Goal: Task Accomplishment & Management: Use online tool/utility

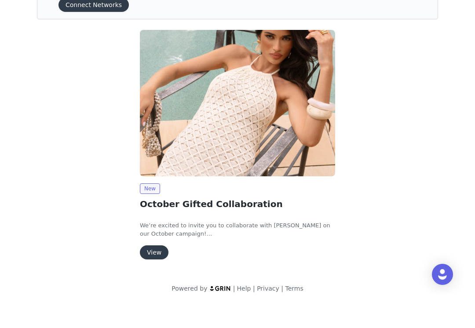
scroll to position [34, 0]
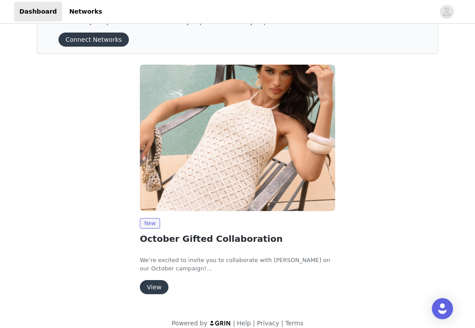
click at [153, 284] on button "View" at bounding box center [154, 287] width 29 height 14
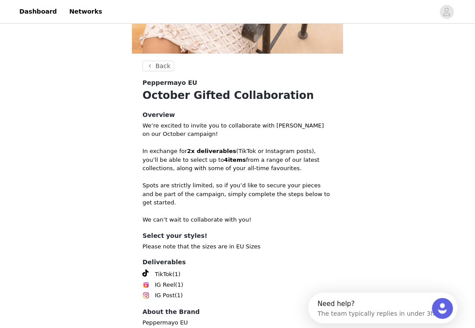
scroll to position [244, 0]
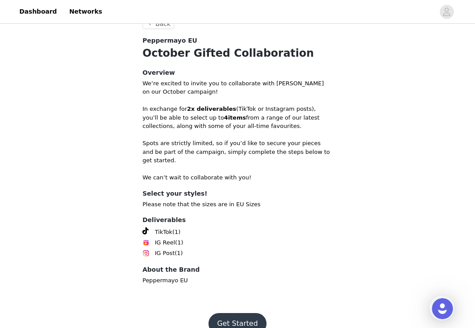
click at [240, 313] on button "Get Started" at bounding box center [237, 323] width 58 height 21
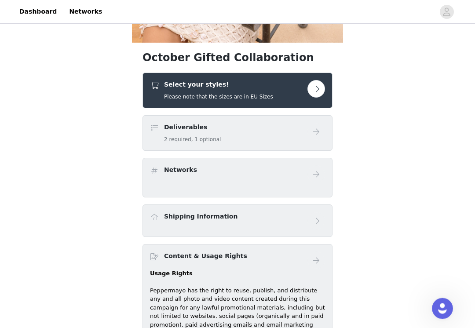
scroll to position [212, 0]
click at [314, 87] on button "button" at bounding box center [316, 89] width 18 height 18
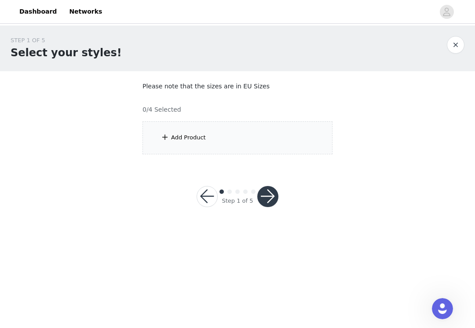
click at [190, 139] on div "Add Product" at bounding box center [188, 137] width 35 height 9
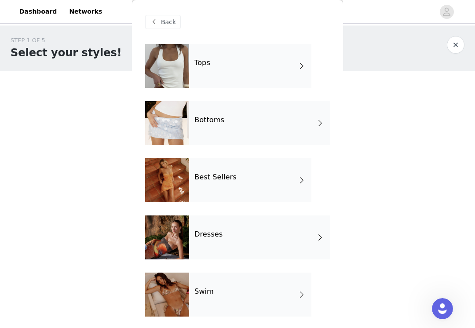
click at [233, 62] on div "Tops" at bounding box center [250, 66] width 122 height 44
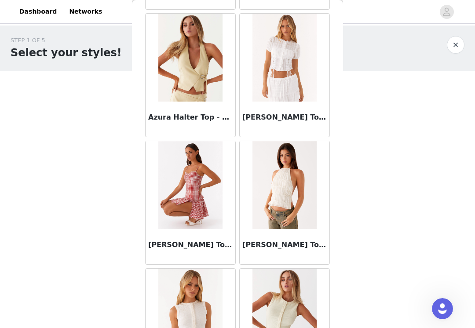
scroll to position [541, 0]
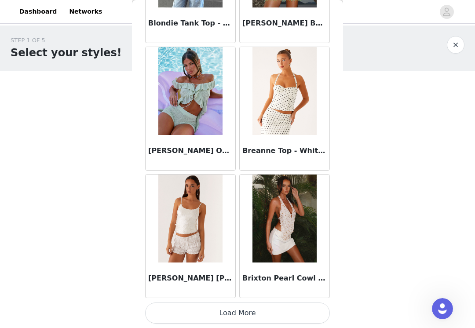
click at [278, 312] on button "Load More" at bounding box center [237, 312] width 185 height 21
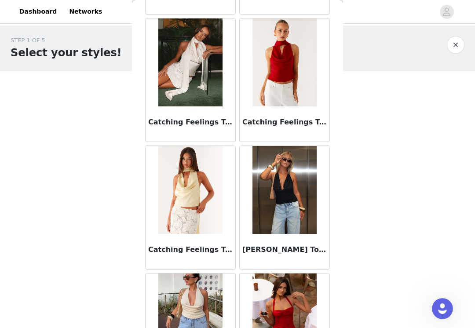
scroll to position [1577, 0]
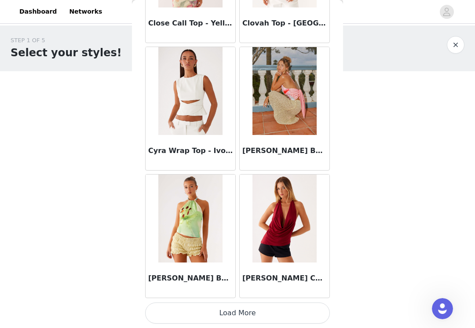
click at [269, 311] on button "Load More" at bounding box center [237, 312] width 185 height 21
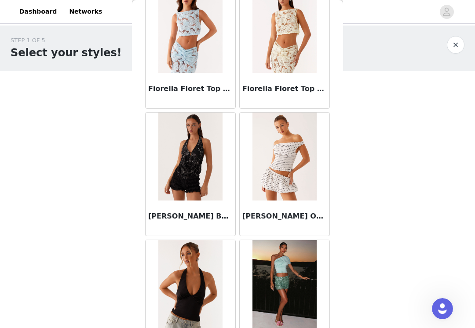
scroll to position [3241, 0]
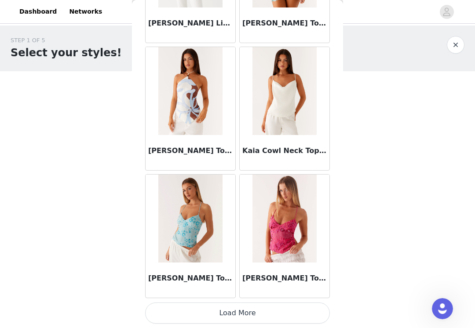
click at [277, 308] on button "Load More" at bounding box center [237, 312] width 185 height 21
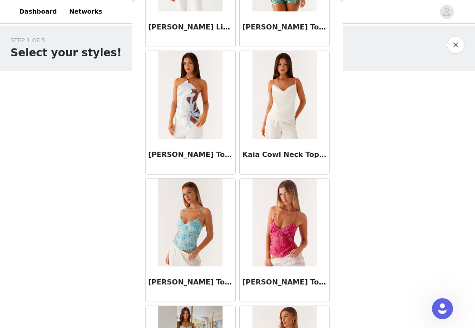
click at [455, 48] on button "button" at bounding box center [456, 45] width 18 height 18
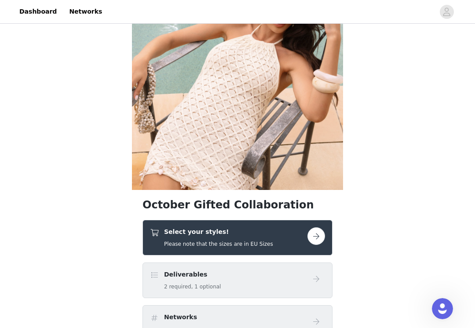
scroll to position [66, 0]
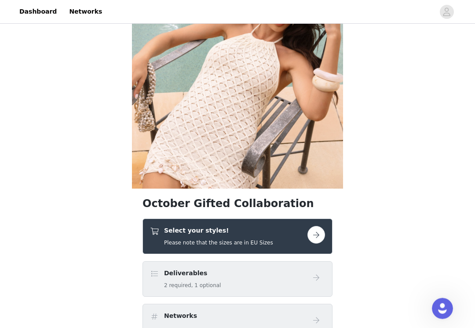
click at [317, 241] on button "button" at bounding box center [316, 235] width 18 height 18
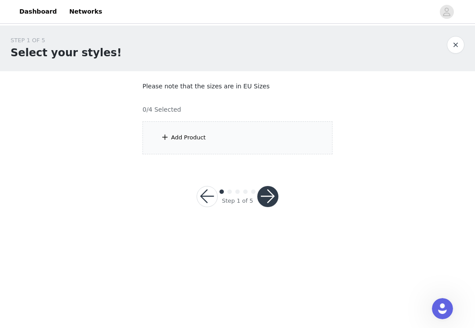
click at [178, 134] on div "Add Product" at bounding box center [188, 137] width 35 height 9
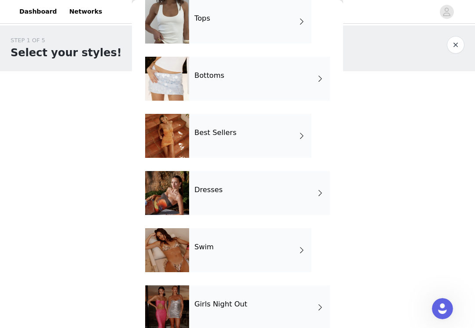
scroll to position [46, 0]
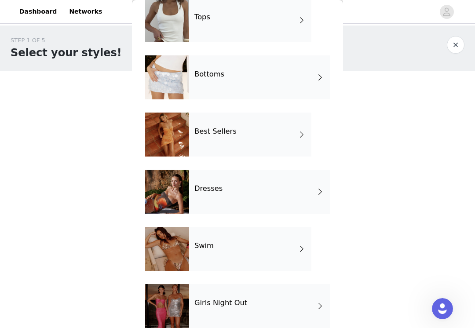
click at [294, 194] on div "Dresses" at bounding box center [259, 192] width 141 height 44
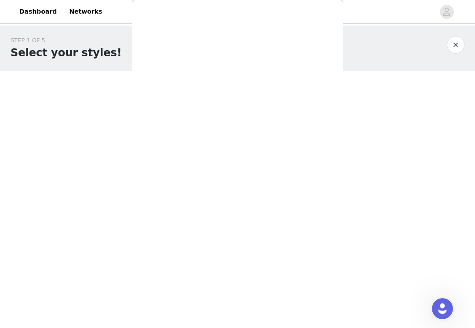
scroll to position [0, 0]
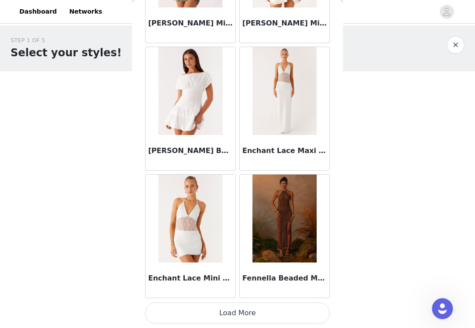
click at [247, 313] on button "Load More" at bounding box center [237, 312] width 185 height 21
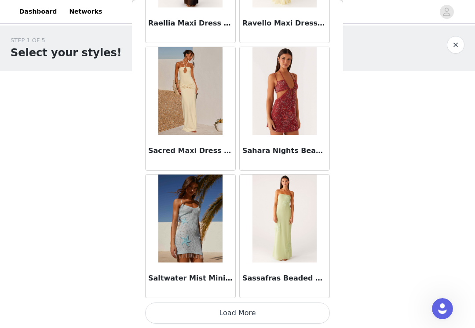
click at [218, 311] on button "Load More" at bounding box center [237, 312] width 185 height 21
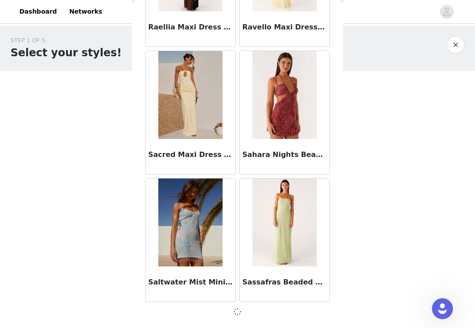
scroll to position [2288, 0]
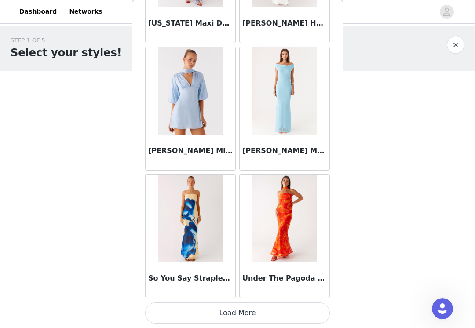
click at [228, 311] on button "Load More" at bounding box center [237, 312] width 185 height 21
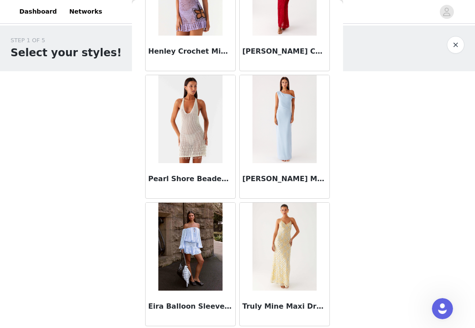
scroll to position [4049, 0]
click at [455, 43] on button "button" at bounding box center [456, 45] width 18 height 18
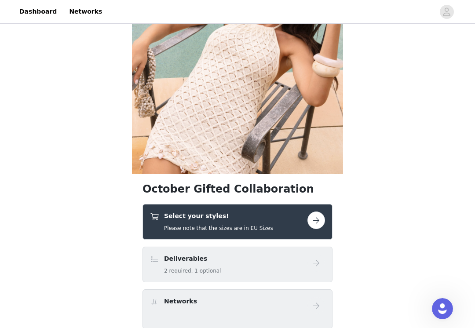
scroll to position [87, 0]
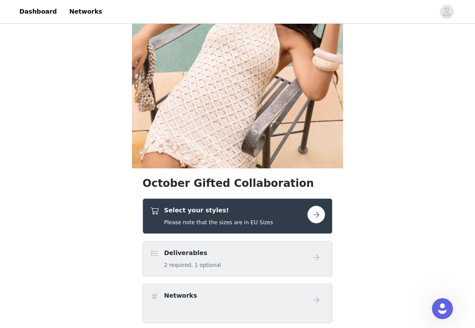
click at [317, 211] on button "button" at bounding box center [316, 215] width 18 height 18
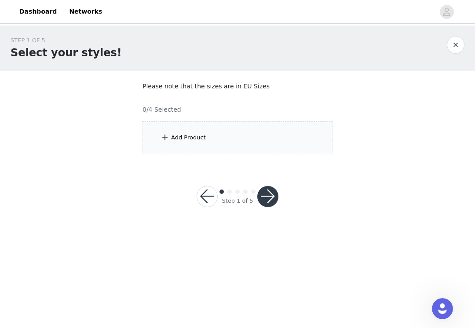
click at [264, 141] on div "Add Product" at bounding box center [237, 137] width 190 height 33
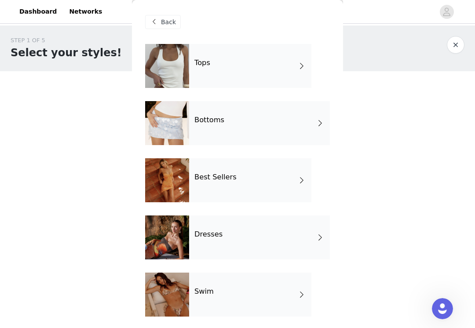
click at [284, 120] on div "Bottoms" at bounding box center [259, 123] width 141 height 44
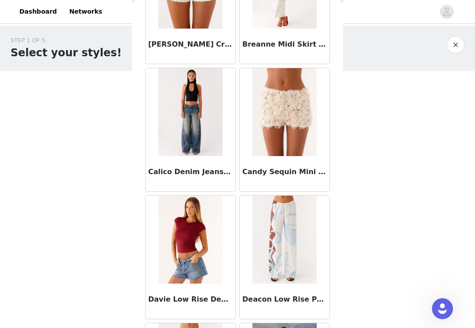
scroll to position [306, 0]
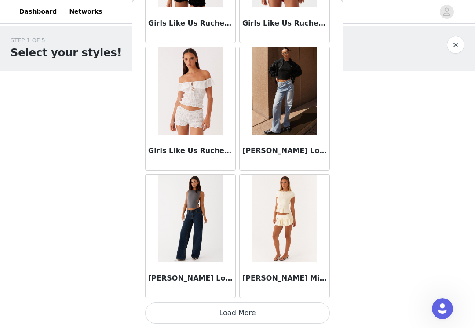
click at [252, 311] on button "Load More" at bounding box center [237, 312] width 185 height 21
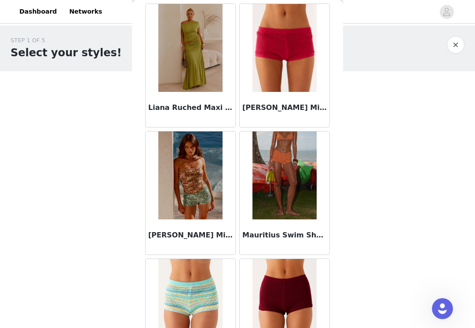
scroll to position [1443, 0]
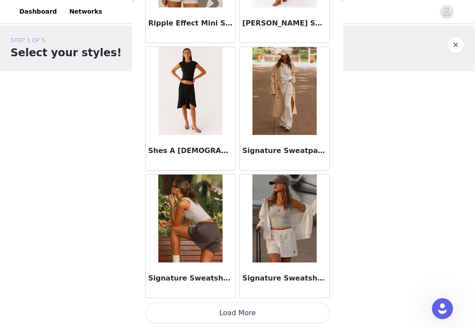
click at [245, 308] on button "Load More" at bounding box center [237, 312] width 185 height 21
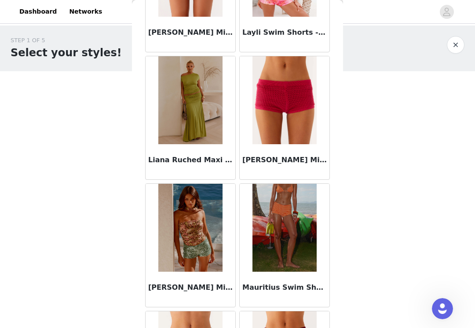
scroll to position [1384, 0]
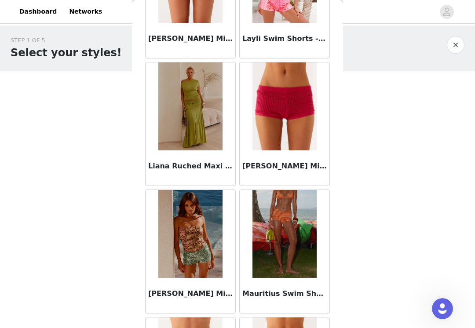
click at [193, 116] on img at bounding box center [190, 106] width 64 height 88
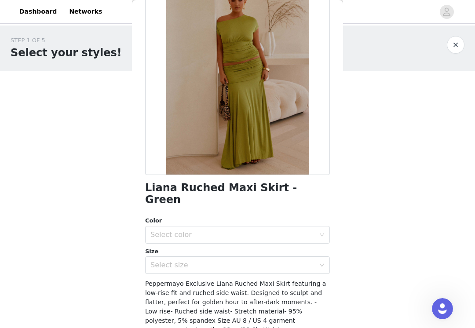
scroll to position [66, 0]
click at [454, 46] on button "button" at bounding box center [456, 45] width 18 height 18
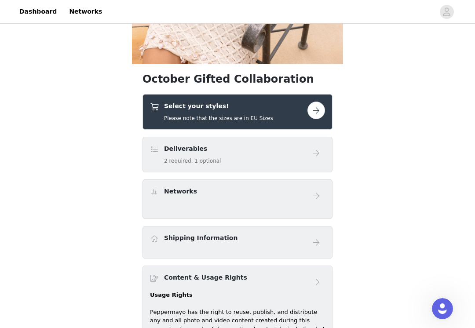
scroll to position [194, 0]
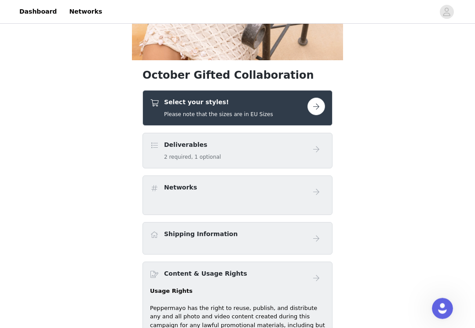
click at [318, 111] on button "button" at bounding box center [316, 107] width 18 height 18
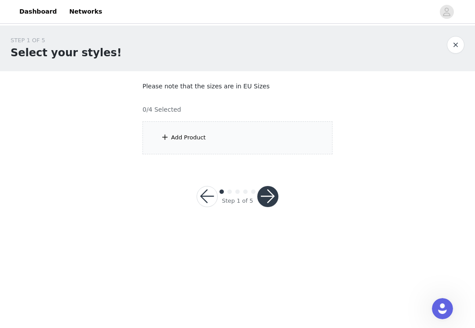
click at [277, 142] on div "Add Product" at bounding box center [237, 137] width 190 height 33
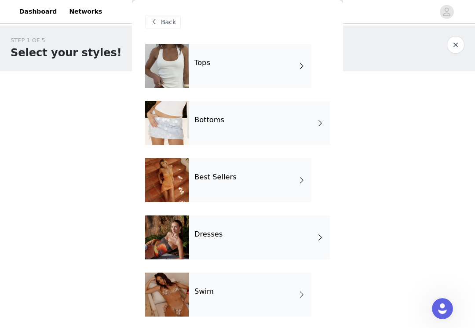
click at [287, 66] on div "Tops" at bounding box center [250, 66] width 122 height 44
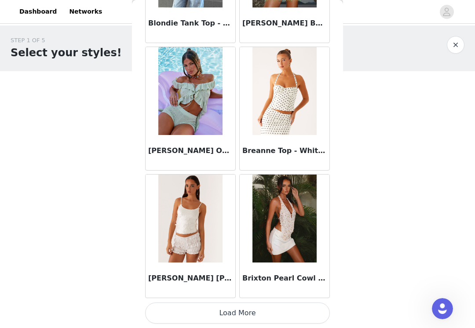
click at [242, 312] on button "Load More" at bounding box center [237, 312] width 185 height 21
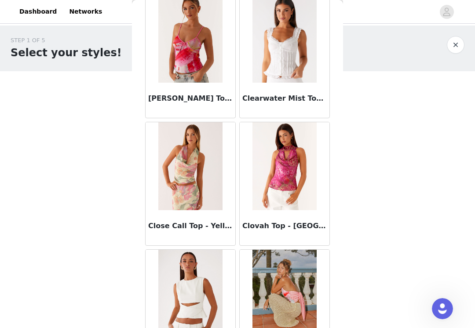
scroll to position [2092, 0]
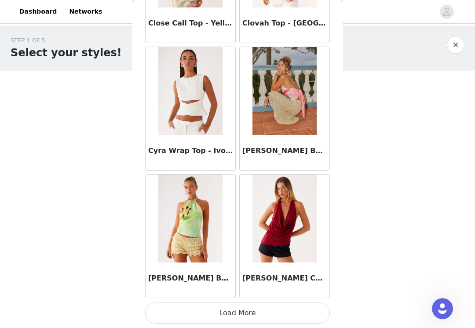
click at [258, 307] on button "Load More" at bounding box center [237, 312] width 185 height 21
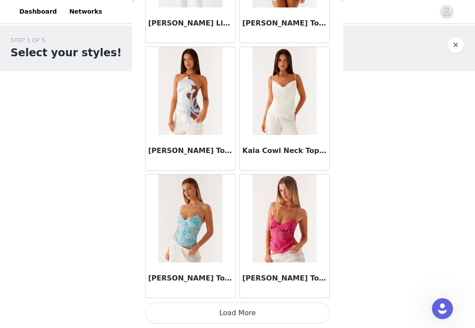
click at [236, 309] on button "Load More" at bounding box center [237, 312] width 185 height 21
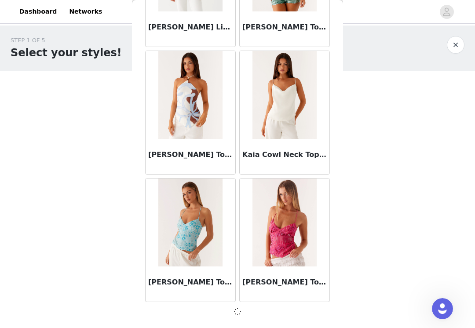
scroll to position [3563, 0]
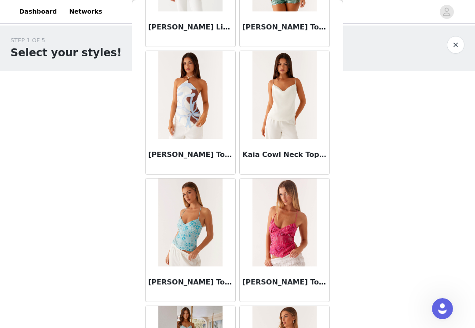
click at [243, 236] on div at bounding box center [285, 222] width 90 height 88
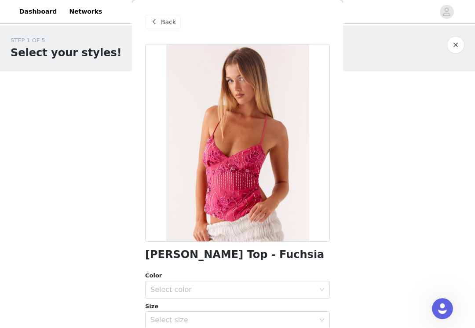
scroll to position [0, 0]
click at [162, 21] on span "Back" at bounding box center [168, 22] width 15 height 9
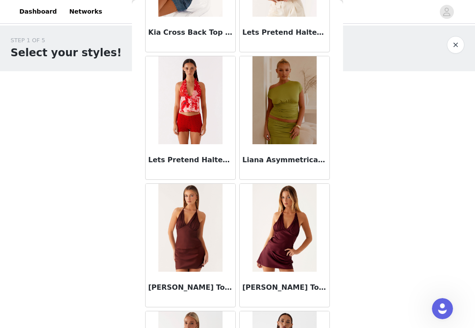
scroll to position [4081, 0]
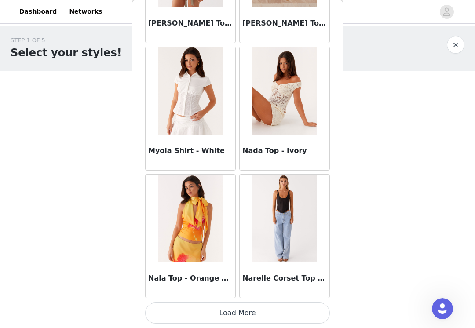
click at [249, 313] on button "Load More" at bounding box center [237, 312] width 185 height 21
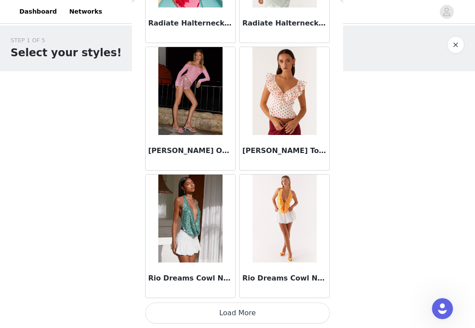
click at [207, 313] on button "Load More" at bounding box center [237, 312] width 185 height 21
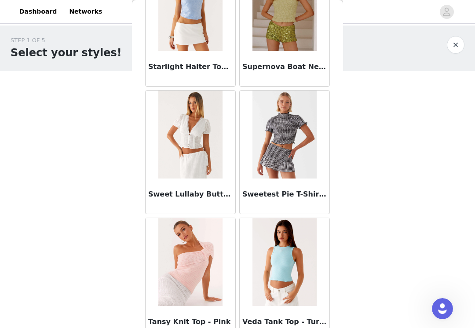
scroll to position [7112, 0]
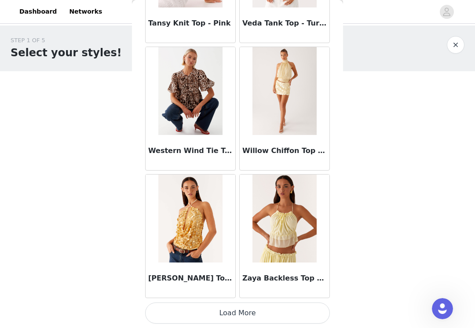
click at [205, 314] on button "Load More" at bounding box center [237, 312] width 185 height 21
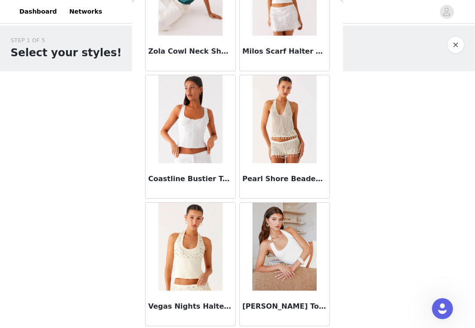
scroll to position [7746, 0]
click at [455, 44] on button "button" at bounding box center [456, 45] width 18 height 18
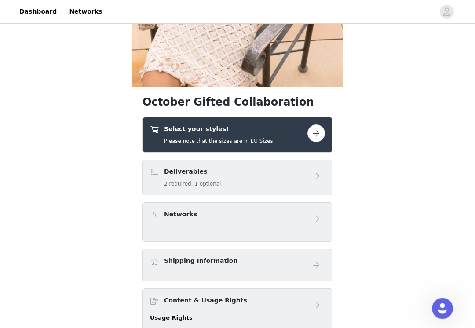
scroll to position [173, 0]
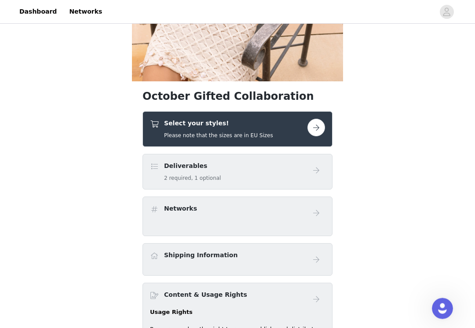
click at [315, 124] on button "button" at bounding box center [316, 128] width 18 height 18
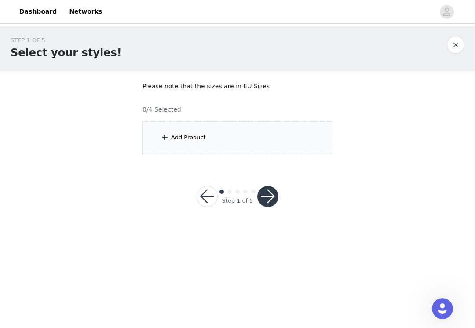
click at [262, 149] on div "Add Product" at bounding box center [237, 137] width 190 height 33
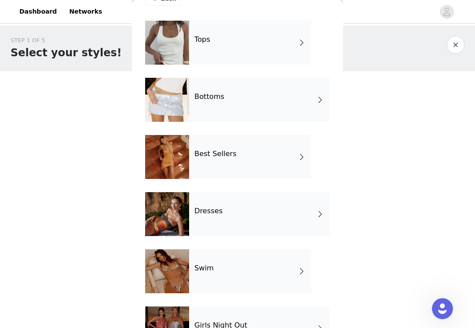
scroll to position [20, 0]
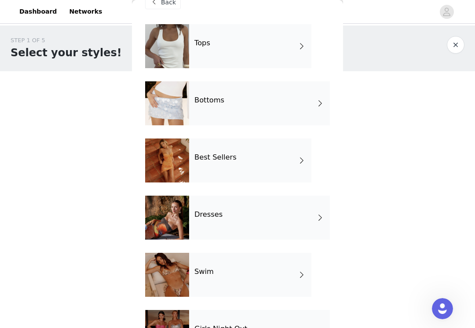
click at [280, 167] on div "Best Sellers" at bounding box center [250, 160] width 122 height 44
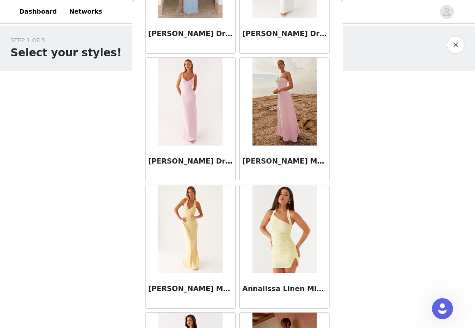
scroll to position [880, 0]
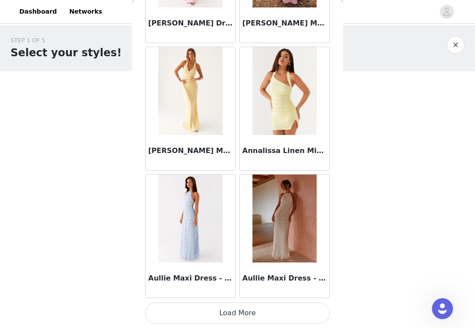
click at [241, 309] on button "Load More" at bounding box center [237, 312] width 185 height 21
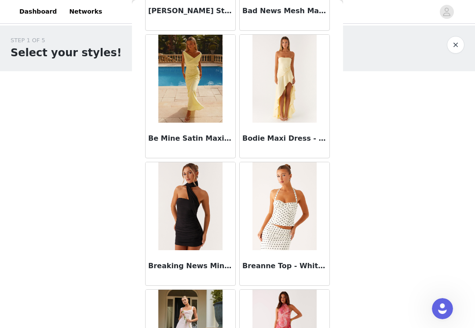
scroll to position [1536, 0]
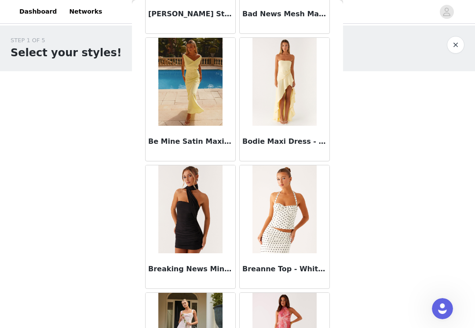
click at [288, 89] on img at bounding box center [284, 82] width 64 height 88
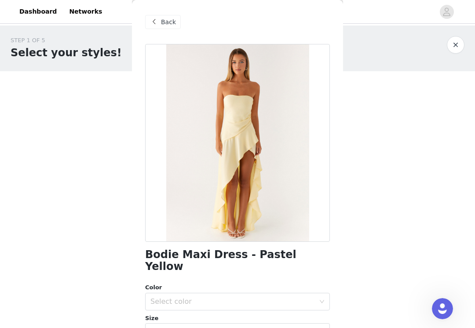
scroll to position [0, 0]
click at [161, 25] on span "Back" at bounding box center [168, 22] width 15 height 9
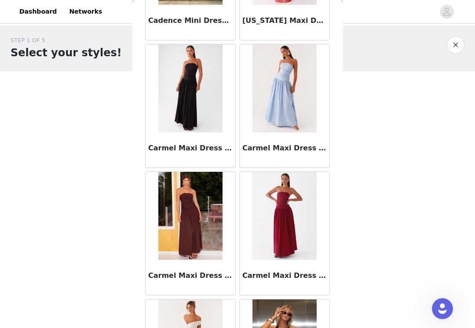
scroll to position [1920, 0]
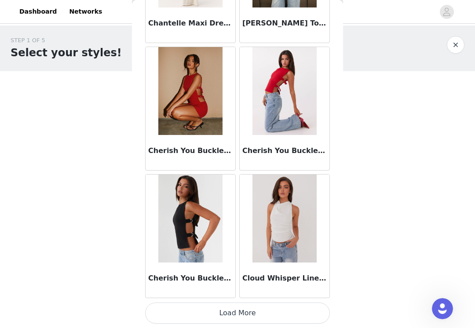
click at [242, 318] on button "Load More" at bounding box center [237, 312] width 185 height 21
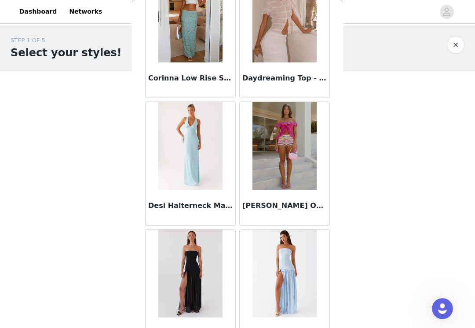
scroll to position [2621, 0]
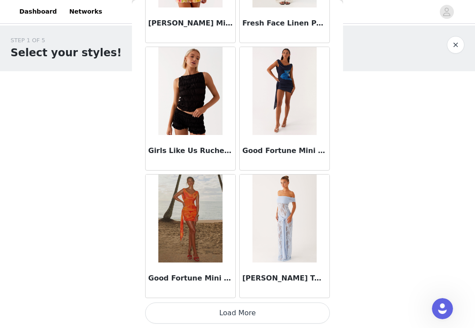
click at [190, 313] on button "Load More" at bounding box center [237, 312] width 185 height 21
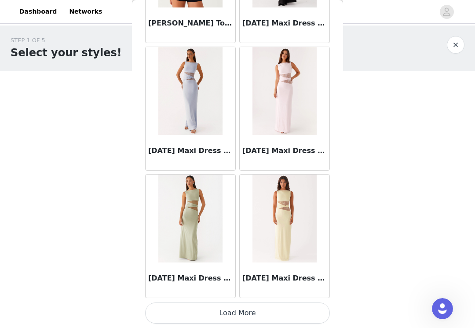
scroll to position [4842, 0]
click at [284, 84] on img at bounding box center [284, 91] width 64 height 88
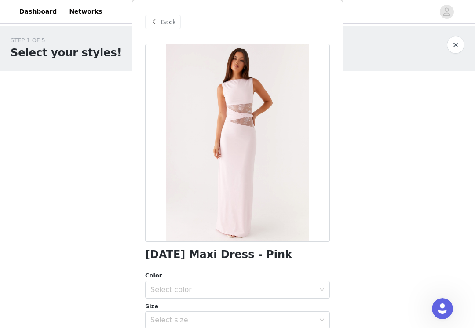
scroll to position [0, 0]
click at [157, 23] on span at bounding box center [154, 22] width 11 height 11
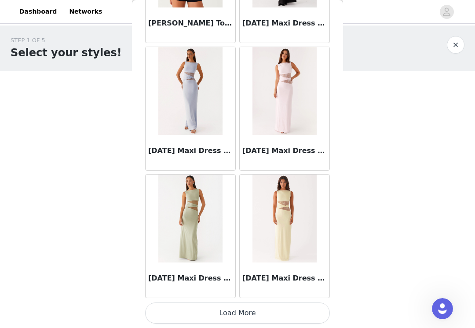
click at [247, 314] on button "Load More" at bounding box center [237, 312] width 185 height 21
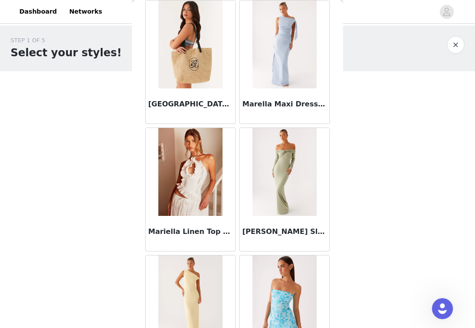
scroll to position [5680, 0]
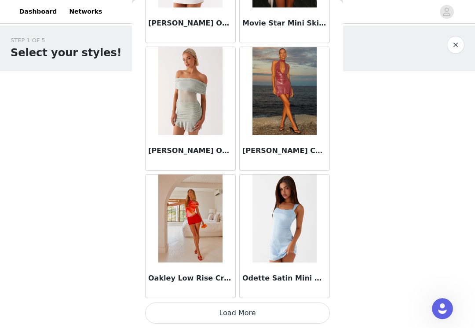
click at [191, 312] on button "Load More" at bounding box center [237, 312] width 185 height 21
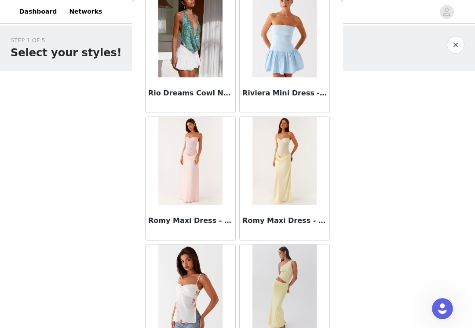
scroll to position [7342, 0]
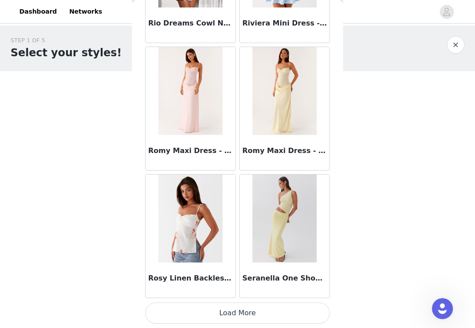
click at [195, 320] on button "Load More" at bounding box center [237, 312] width 185 height 21
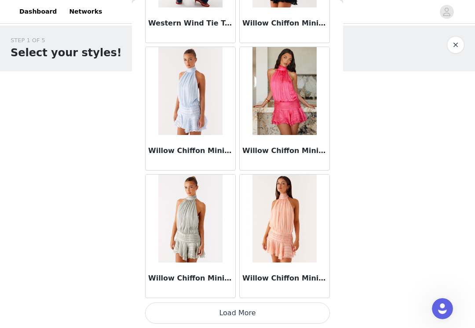
scroll to position [8666, 0]
click at [244, 313] on button "Load More" at bounding box center [237, 312] width 185 height 21
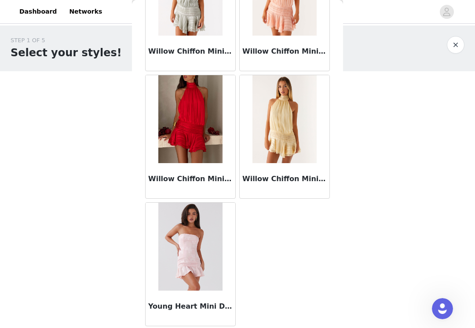
scroll to position [8893, 0]
click at [454, 45] on button "button" at bounding box center [456, 45] width 18 height 18
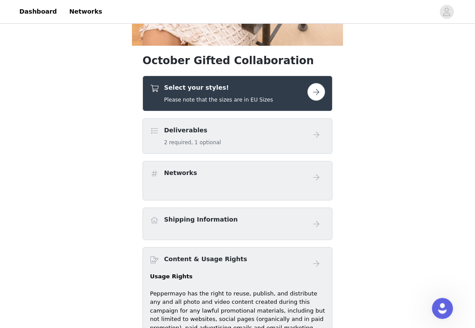
scroll to position [216, 0]
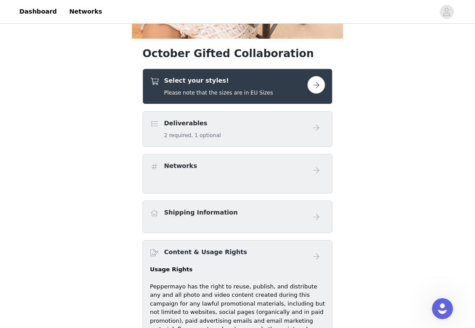
click at [313, 87] on button "button" at bounding box center [316, 85] width 18 height 18
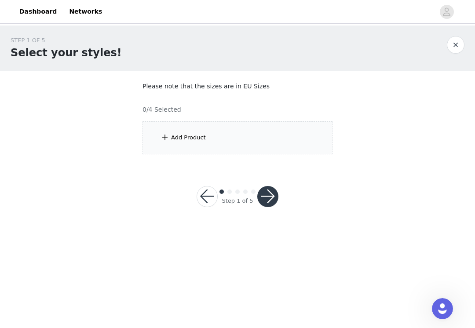
click at [269, 140] on div "Add Product" at bounding box center [237, 137] width 190 height 33
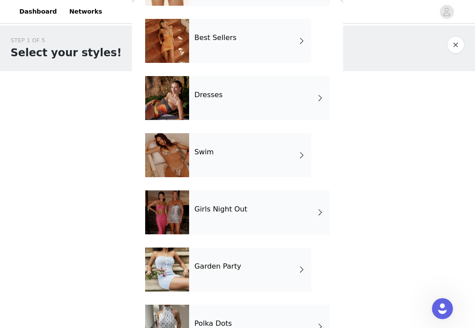
scroll to position [139, 0]
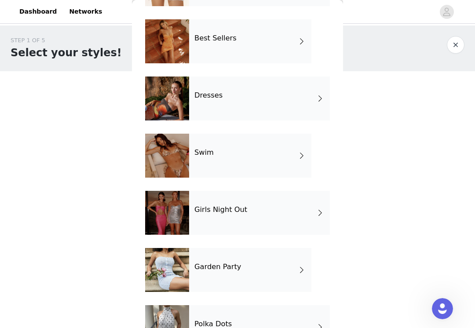
click at [287, 167] on div "Swim" at bounding box center [250, 156] width 122 height 44
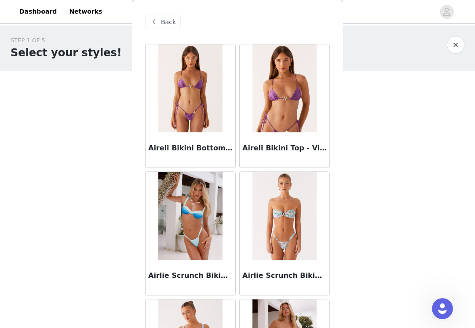
scroll to position [0, 0]
click at [162, 22] on span "Back" at bounding box center [168, 22] width 15 height 9
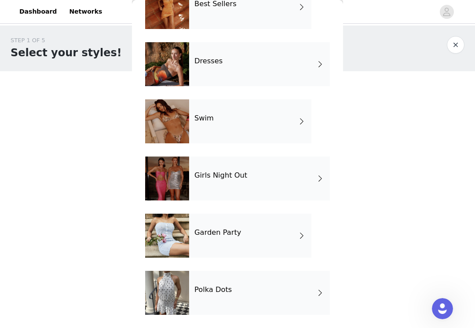
scroll to position [173, 0]
click at [290, 178] on div "Girls Night Out" at bounding box center [259, 178] width 141 height 44
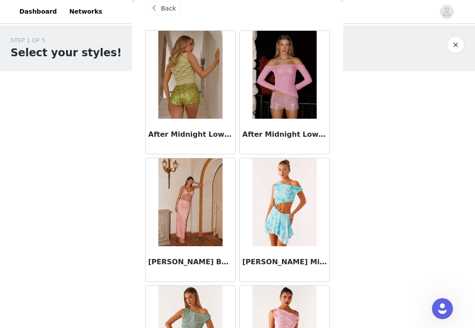
scroll to position [19, 0]
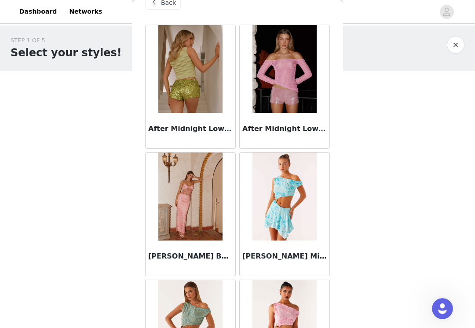
click at [193, 85] on img at bounding box center [190, 69] width 64 height 88
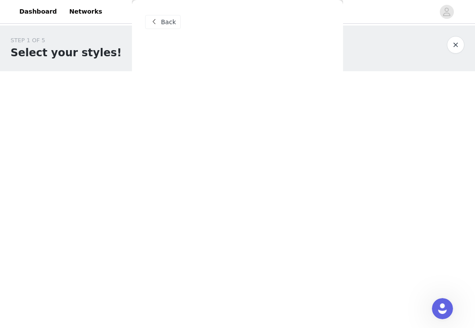
scroll to position [0, 0]
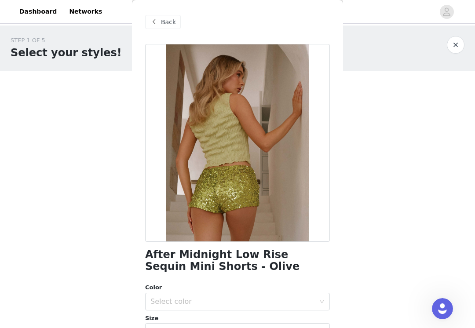
click at [164, 22] on span "Back" at bounding box center [168, 22] width 15 height 9
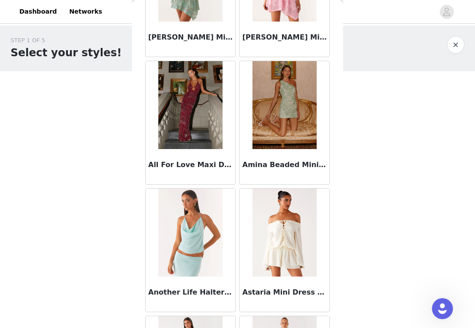
scroll to position [363, 0]
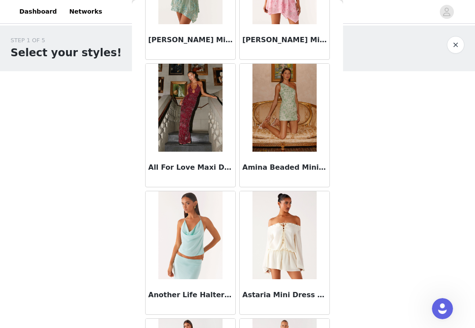
click at [201, 129] on img at bounding box center [190, 108] width 64 height 88
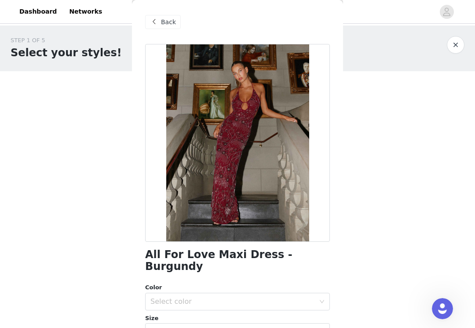
scroll to position [0, 0]
click at [159, 26] on span at bounding box center [154, 22] width 11 height 11
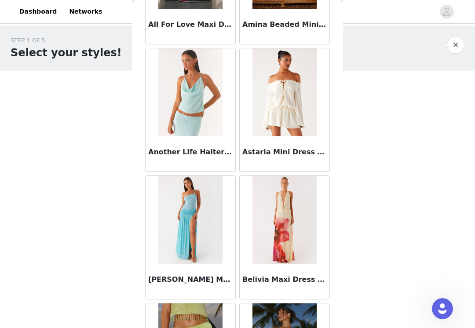
scroll to position [549, 0]
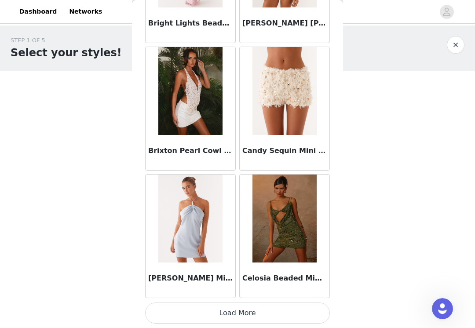
click at [241, 312] on button "Load More" at bounding box center [237, 312] width 185 height 21
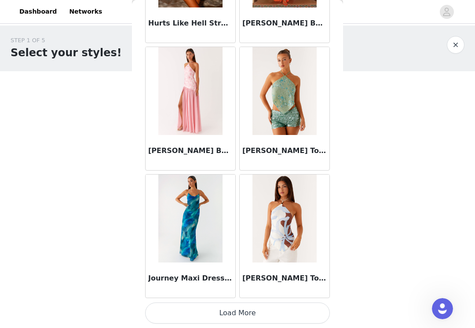
click at [222, 319] on button "Load More" at bounding box center [237, 312] width 185 height 21
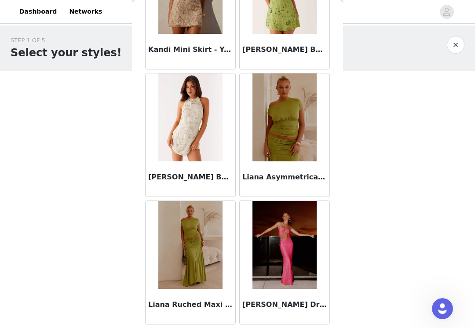
scroll to position [3161, 0]
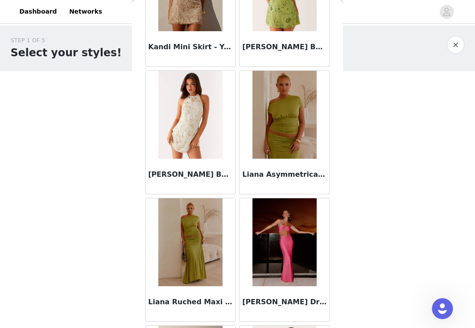
click at [193, 124] on img at bounding box center [190, 115] width 64 height 88
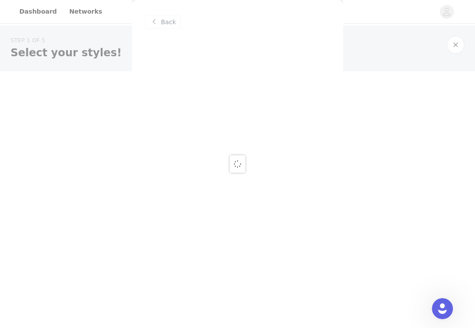
scroll to position [0, 0]
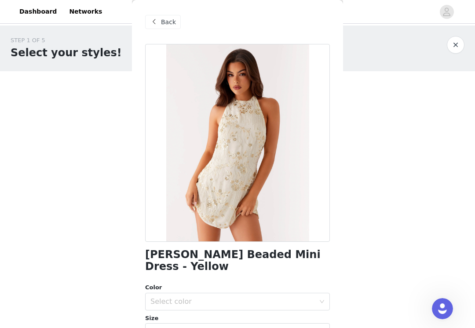
click at [160, 24] on div "Back" at bounding box center [163, 22] width 36 height 14
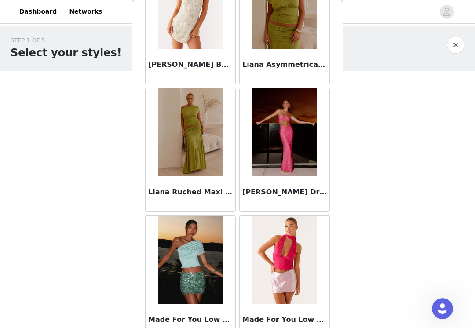
scroll to position [3270, 0]
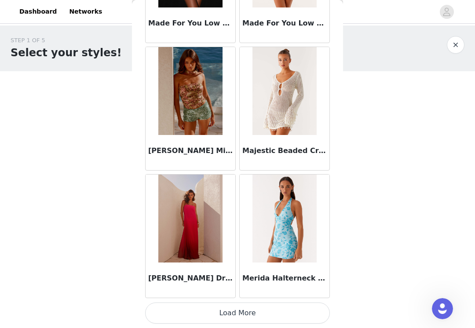
click at [248, 320] on button "Load More" at bounding box center [237, 312] width 185 height 21
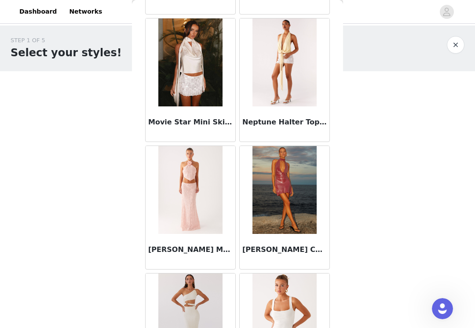
scroll to position [4292, 0]
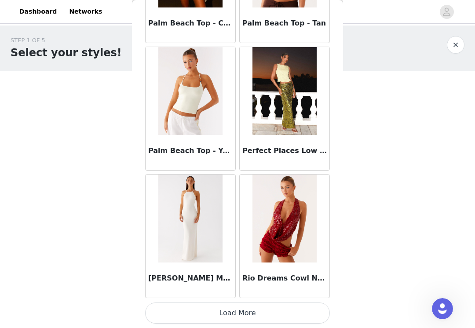
click at [246, 314] on button "Load More" at bounding box center [237, 312] width 185 height 21
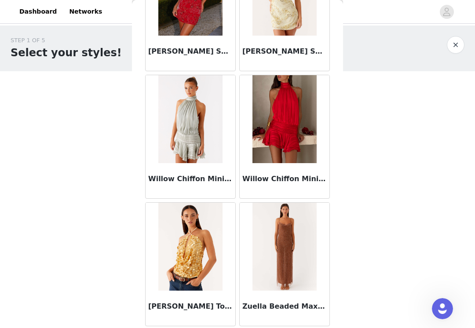
scroll to position [6088, 0]
click at [455, 44] on button "button" at bounding box center [456, 45] width 18 height 18
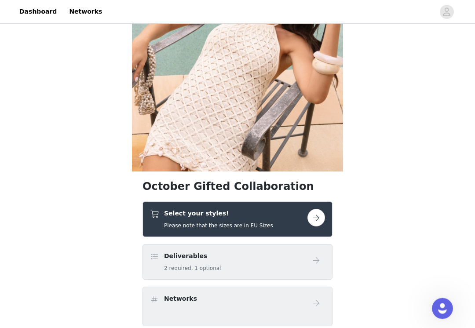
scroll to position [111, 0]
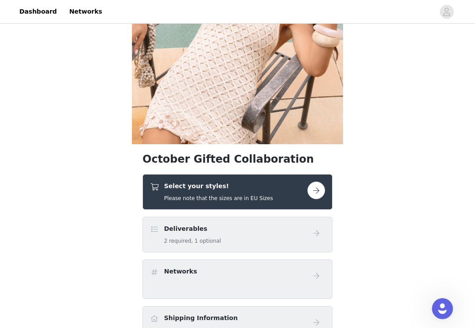
click at [309, 191] on button "button" at bounding box center [316, 191] width 18 height 18
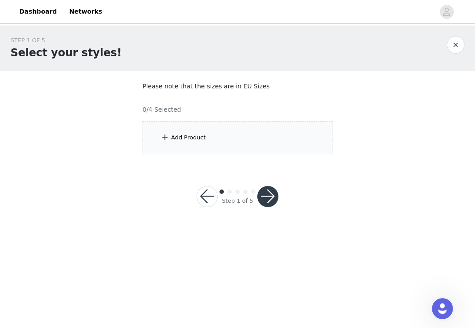
click at [177, 135] on div "Add Product" at bounding box center [188, 137] width 35 height 9
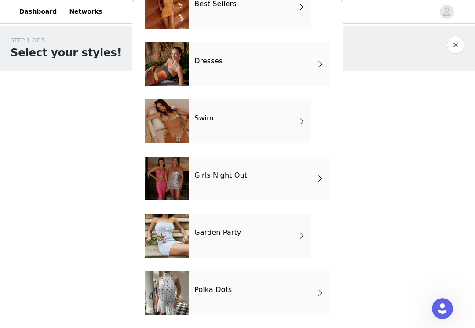
scroll to position [173, 0]
click at [277, 240] on div "Garden Party" at bounding box center [250, 236] width 122 height 44
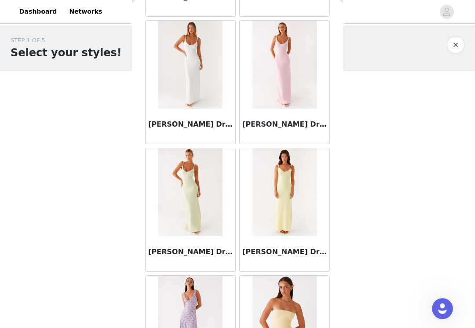
scroll to position [32, 0]
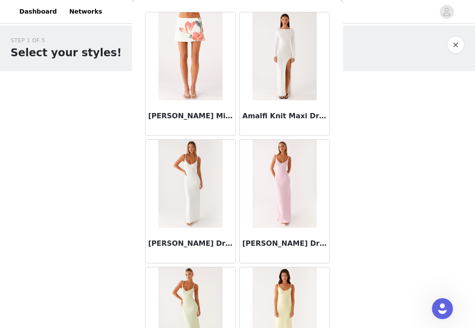
click at [280, 66] on img at bounding box center [284, 56] width 64 height 88
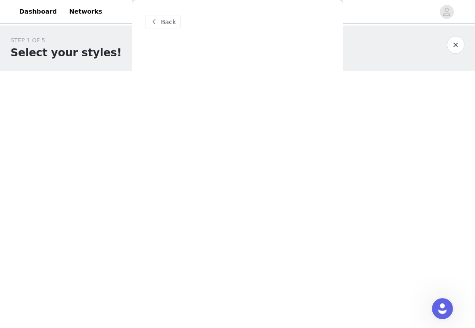
scroll to position [0, 0]
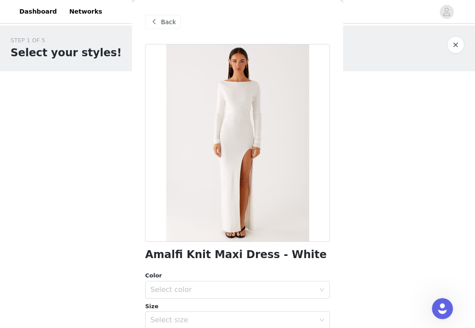
click at [164, 27] on div "Back" at bounding box center [163, 22] width 36 height 14
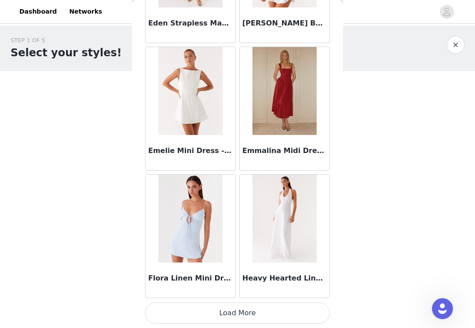
scroll to position [1017, 0]
click at [280, 208] on img at bounding box center [284, 219] width 64 height 88
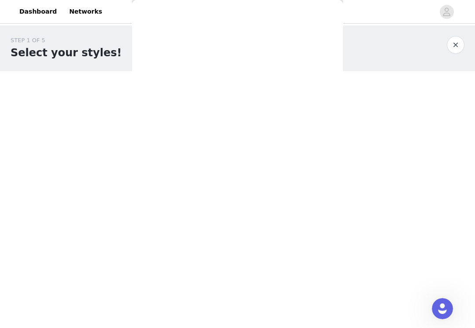
scroll to position [0, 0]
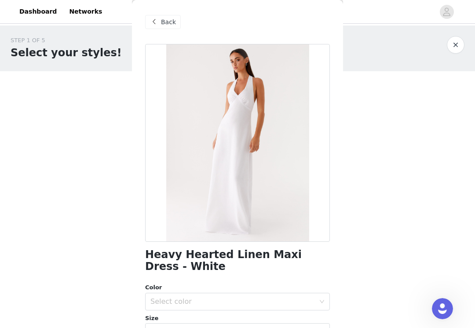
click at [160, 19] on div "Back" at bounding box center [163, 22] width 36 height 14
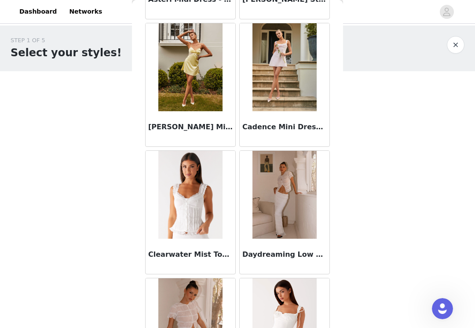
scroll to position [535, 0]
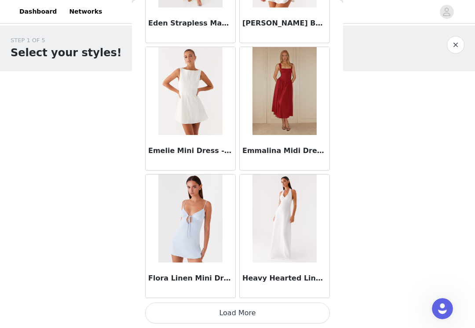
click at [241, 314] on button "Load More" at bounding box center [237, 312] width 185 height 21
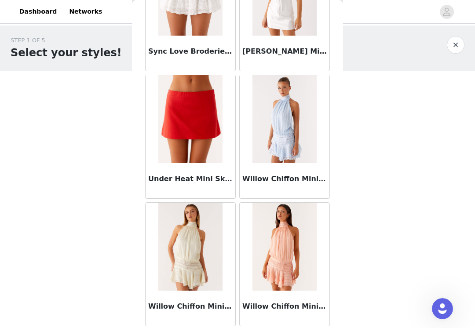
scroll to position [2264, 0]
click at [459, 39] on button "button" at bounding box center [456, 45] width 18 height 18
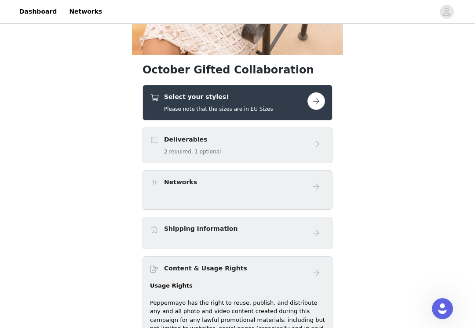
scroll to position [196, 0]
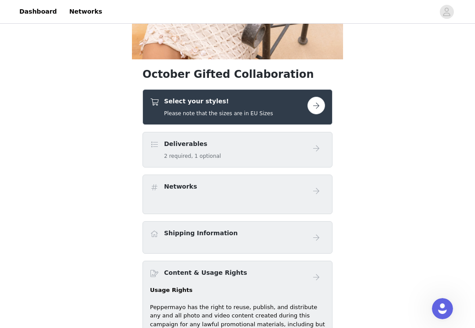
click at [316, 106] on button "button" at bounding box center [316, 106] width 18 height 18
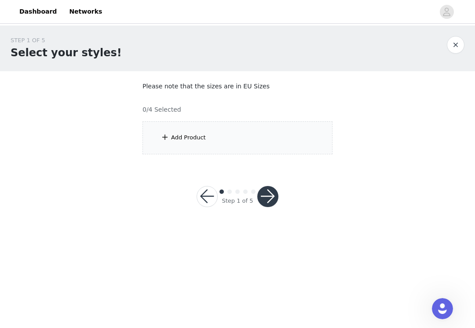
click at [185, 135] on div "Add Product" at bounding box center [188, 137] width 35 height 9
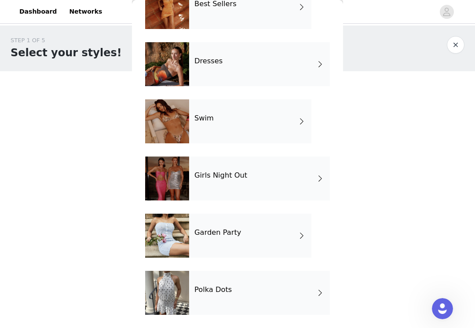
scroll to position [173, 0]
click at [260, 293] on div "Polka Dots" at bounding box center [259, 293] width 141 height 44
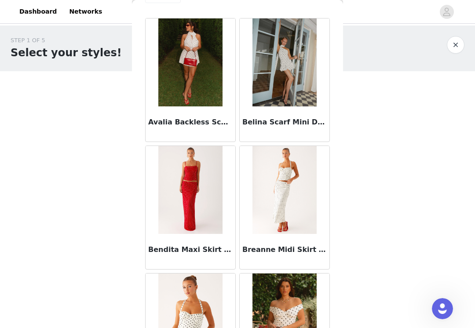
scroll to position [25, 0]
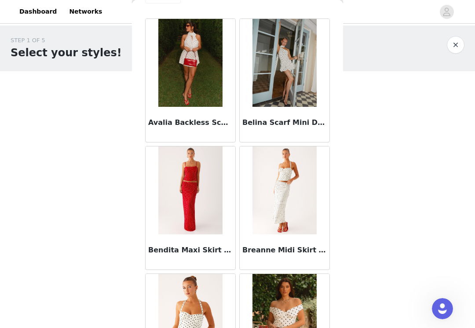
click at [278, 68] on img at bounding box center [284, 63] width 64 height 88
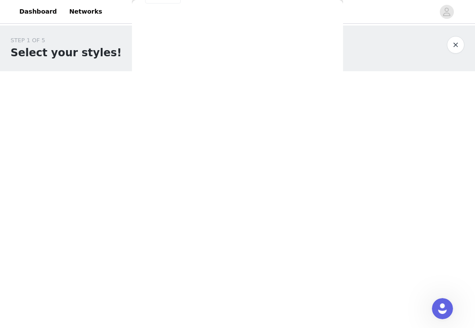
scroll to position [0, 0]
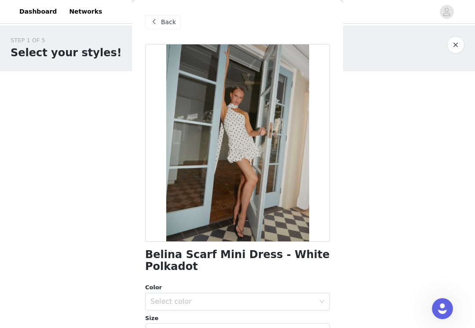
click at [158, 18] on span at bounding box center [154, 22] width 11 height 11
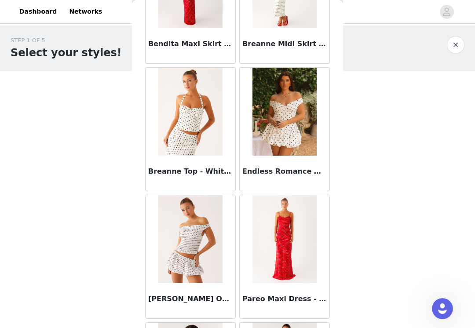
scroll to position [264, 0]
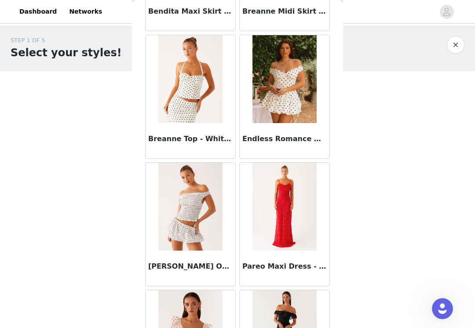
click at [296, 103] on img at bounding box center [284, 79] width 64 height 88
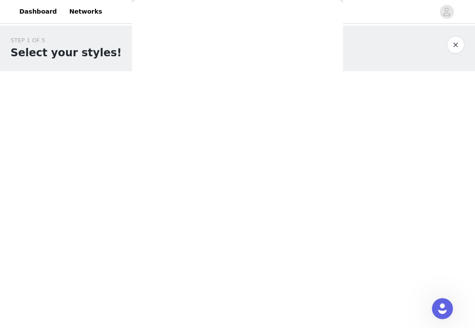
scroll to position [0, 0]
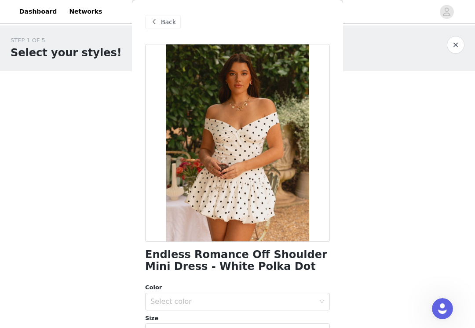
click at [161, 24] on span "Back" at bounding box center [168, 22] width 15 height 9
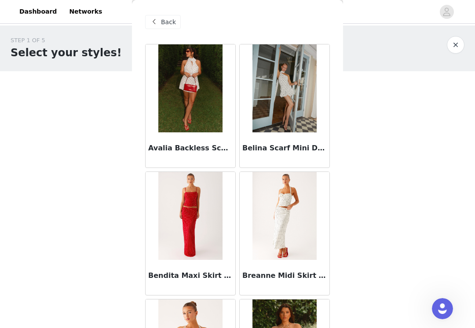
click at [164, 20] on span "Back" at bounding box center [168, 22] width 15 height 9
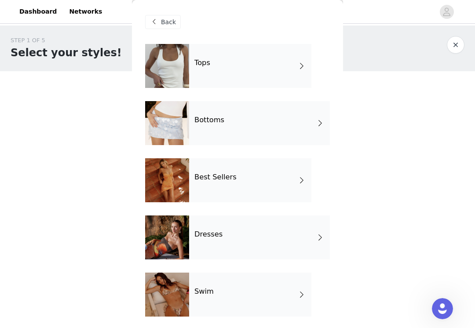
click at [278, 53] on div "Tops" at bounding box center [250, 66] width 122 height 44
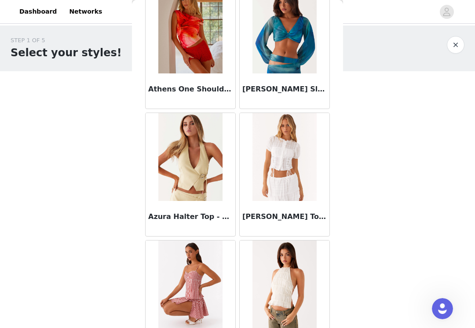
scroll to position [450, 0]
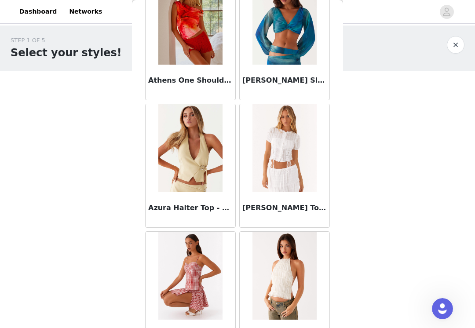
click at [187, 153] on img at bounding box center [190, 148] width 64 height 88
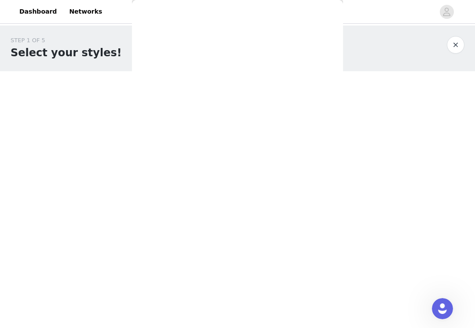
scroll to position [0, 0]
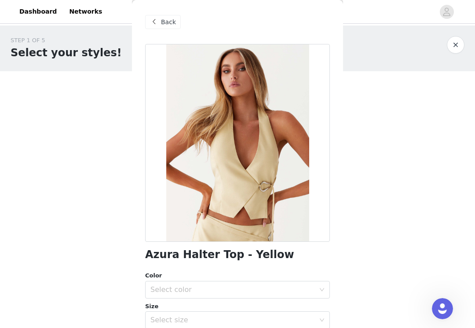
click at [167, 22] on span "Back" at bounding box center [168, 22] width 15 height 9
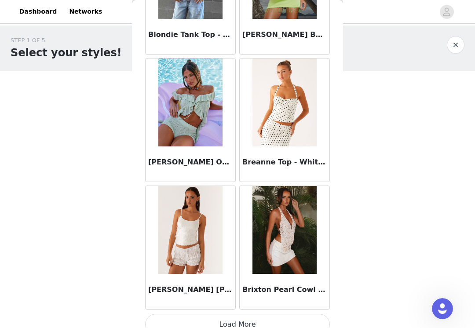
scroll to position [1017, 0]
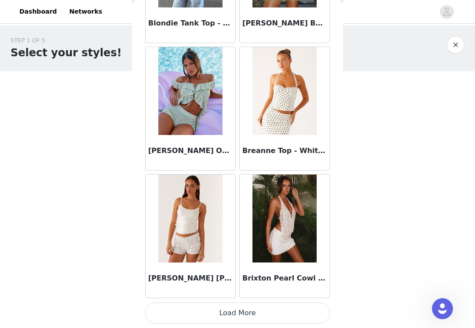
click at [227, 314] on button "Load More" at bounding box center [237, 312] width 185 height 21
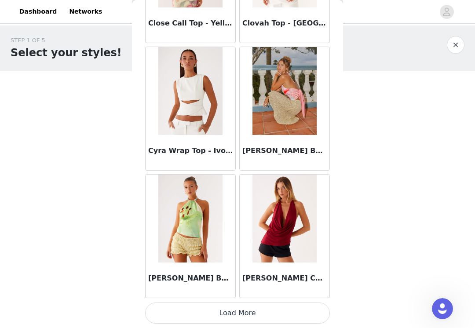
scroll to position [2292, 0]
click at [204, 320] on button "Load More" at bounding box center [237, 312] width 185 height 21
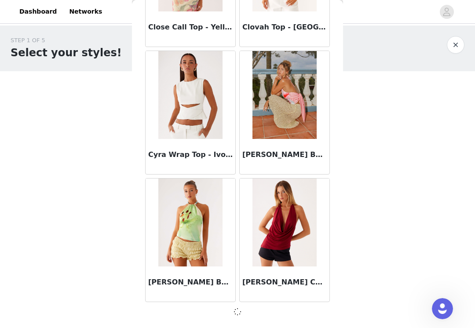
scroll to position [2288, 0]
click at [214, 308] on div at bounding box center [237, 311] width 185 height 11
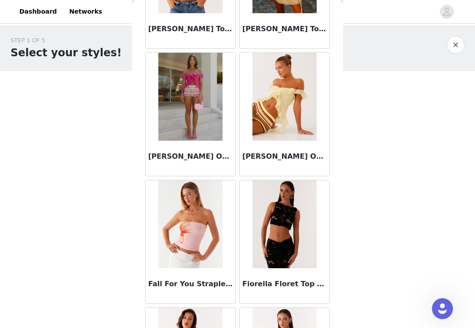
scroll to position [2808, 0]
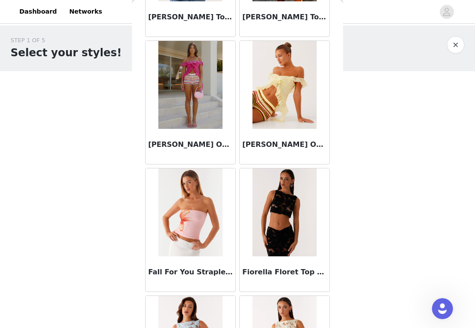
click at [285, 91] on img at bounding box center [284, 85] width 64 height 88
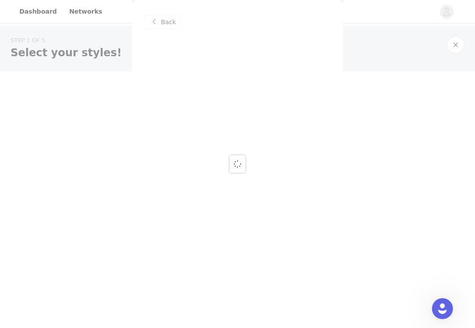
scroll to position [0, 0]
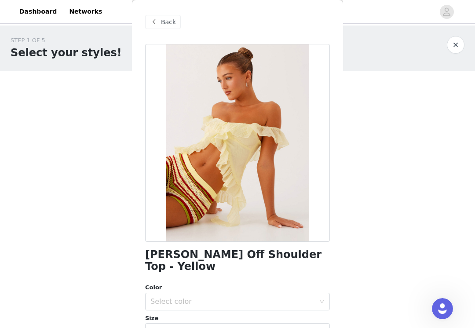
click at [161, 23] on span "Back" at bounding box center [168, 22] width 15 height 9
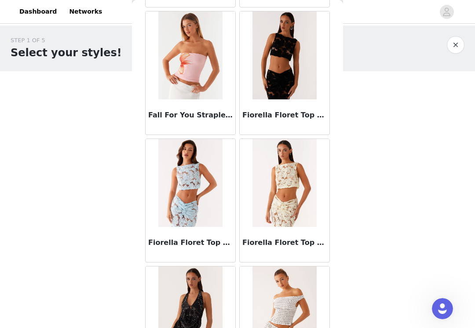
scroll to position [3014, 0]
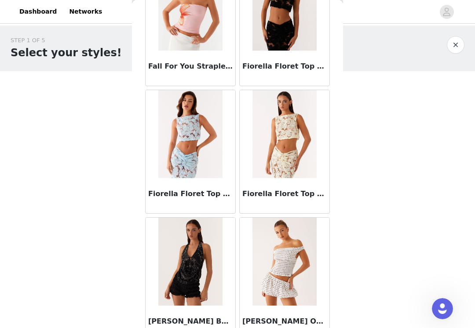
click at [292, 156] on img at bounding box center [284, 134] width 64 height 88
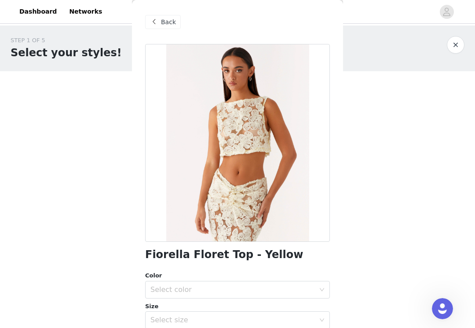
scroll to position [0, 0]
click at [158, 22] on span at bounding box center [154, 22] width 11 height 11
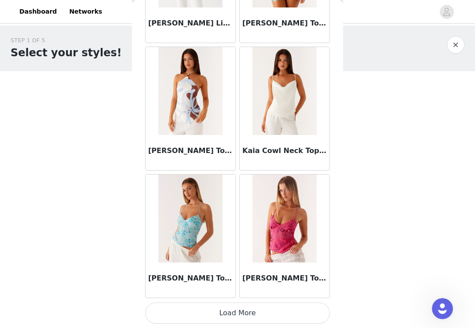
scroll to position [3567, 0]
click at [240, 312] on button "Load More" at bounding box center [237, 312] width 185 height 21
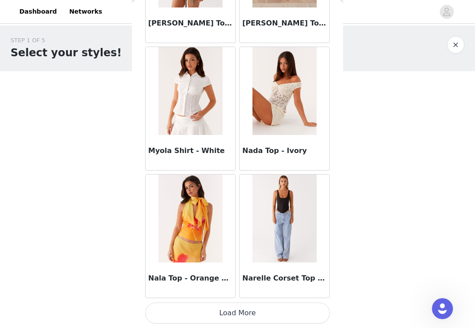
scroll to position [4842, 0]
click at [236, 313] on button "Load More" at bounding box center [237, 312] width 185 height 21
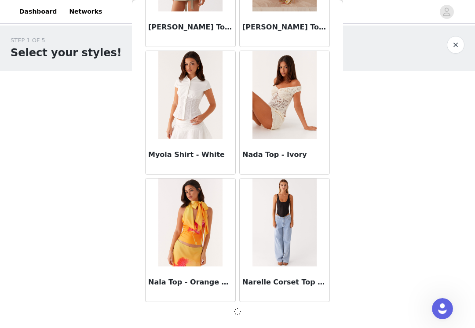
click at [245, 309] on div at bounding box center [237, 311] width 185 height 11
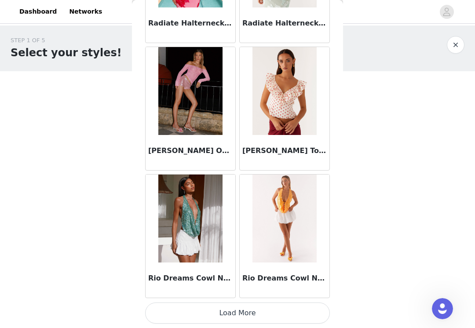
scroll to position [6117, 0]
click at [182, 101] on img at bounding box center [190, 91] width 64 height 88
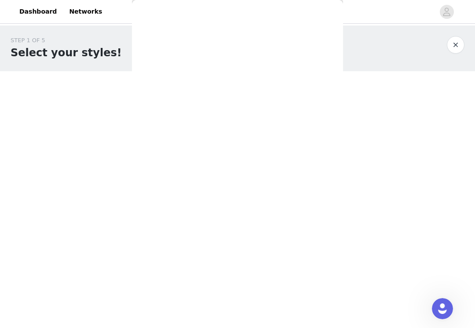
scroll to position [0, 0]
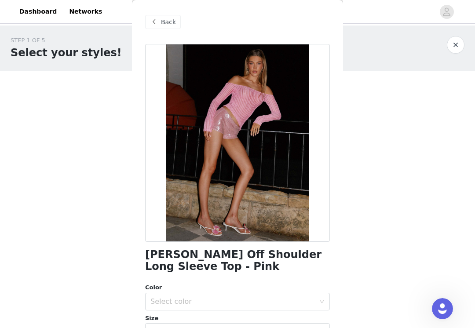
click at [159, 20] on span at bounding box center [154, 22] width 11 height 11
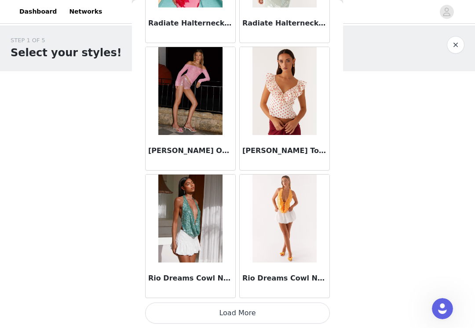
scroll to position [6117, 0]
click at [234, 319] on button "Load More" at bounding box center [237, 312] width 185 height 21
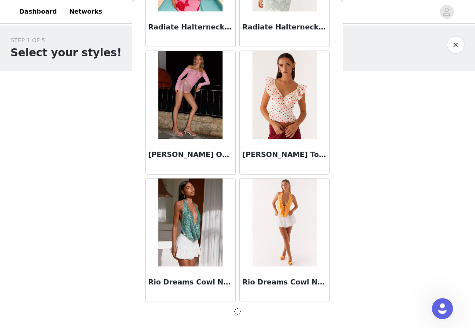
scroll to position [6113, 0]
click at [241, 312] on span at bounding box center [237, 311] width 9 height 11
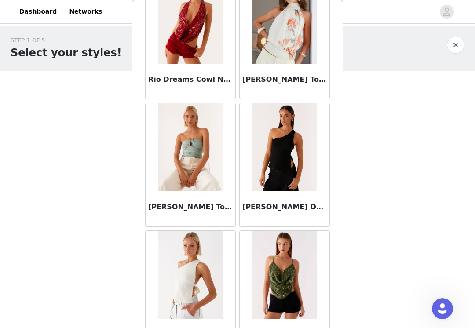
scroll to position [6443, 0]
